Goal: Task Accomplishment & Management: Use online tool/utility

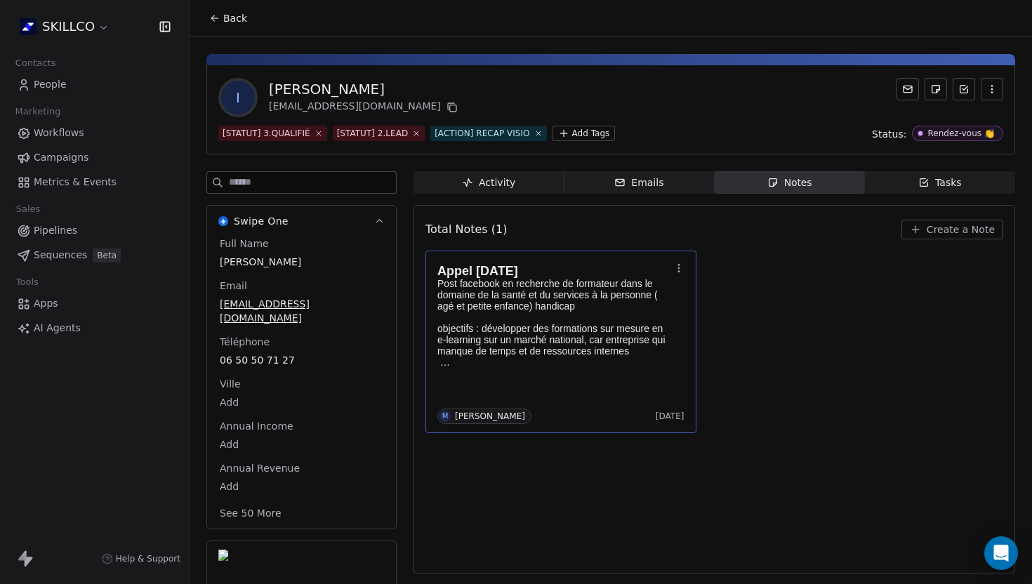
click at [596, 307] on p "Post facebook en recherche de formateur dans le domaine de la santé et du servi…" at bounding box center [553, 295] width 233 height 34
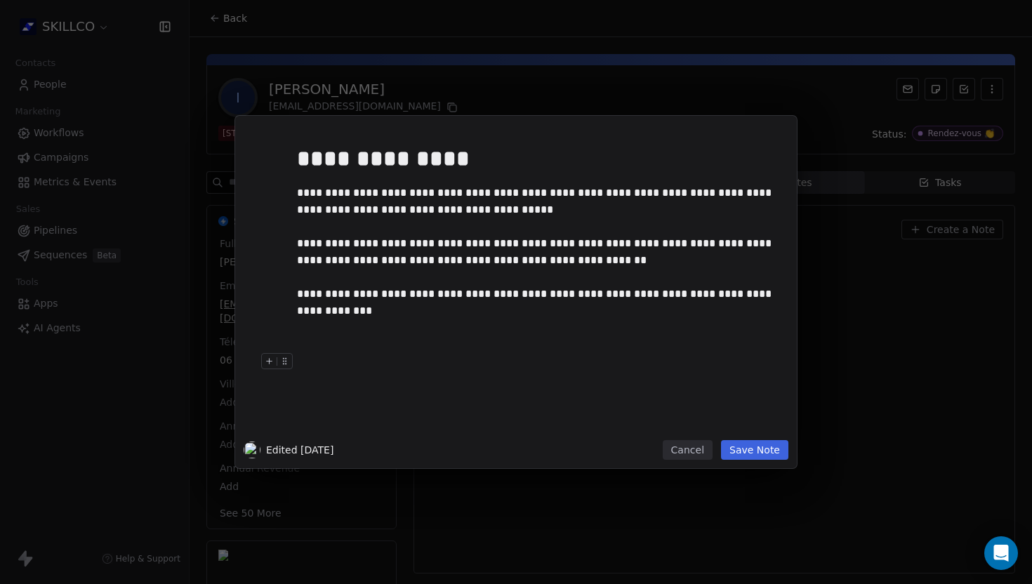
click at [755, 452] on button "Save Note" at bounding box center [754, 450] width 67 height 20
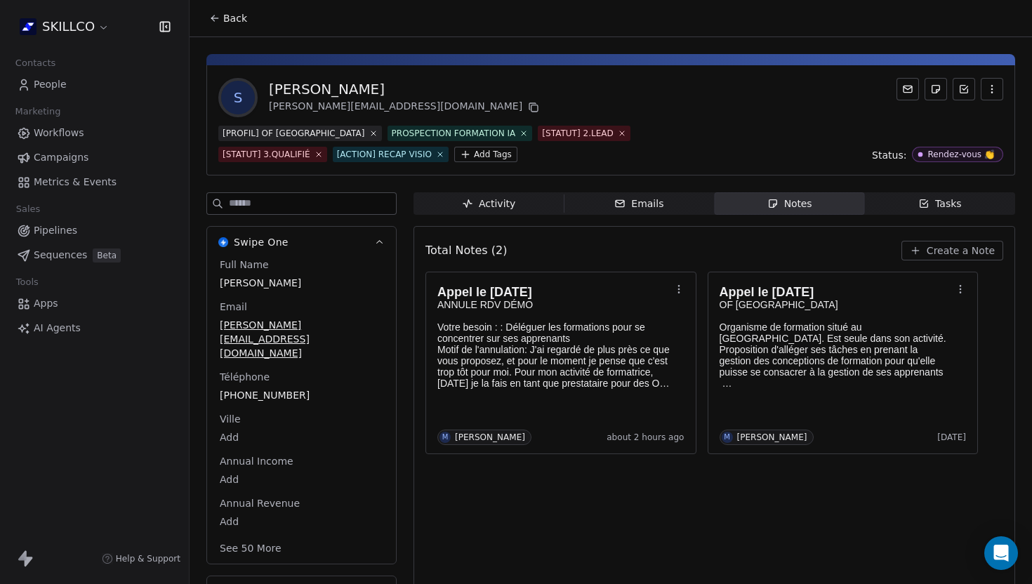
scroll to position [19, 0]
